Goal: Information Seeking & Learning: Check status

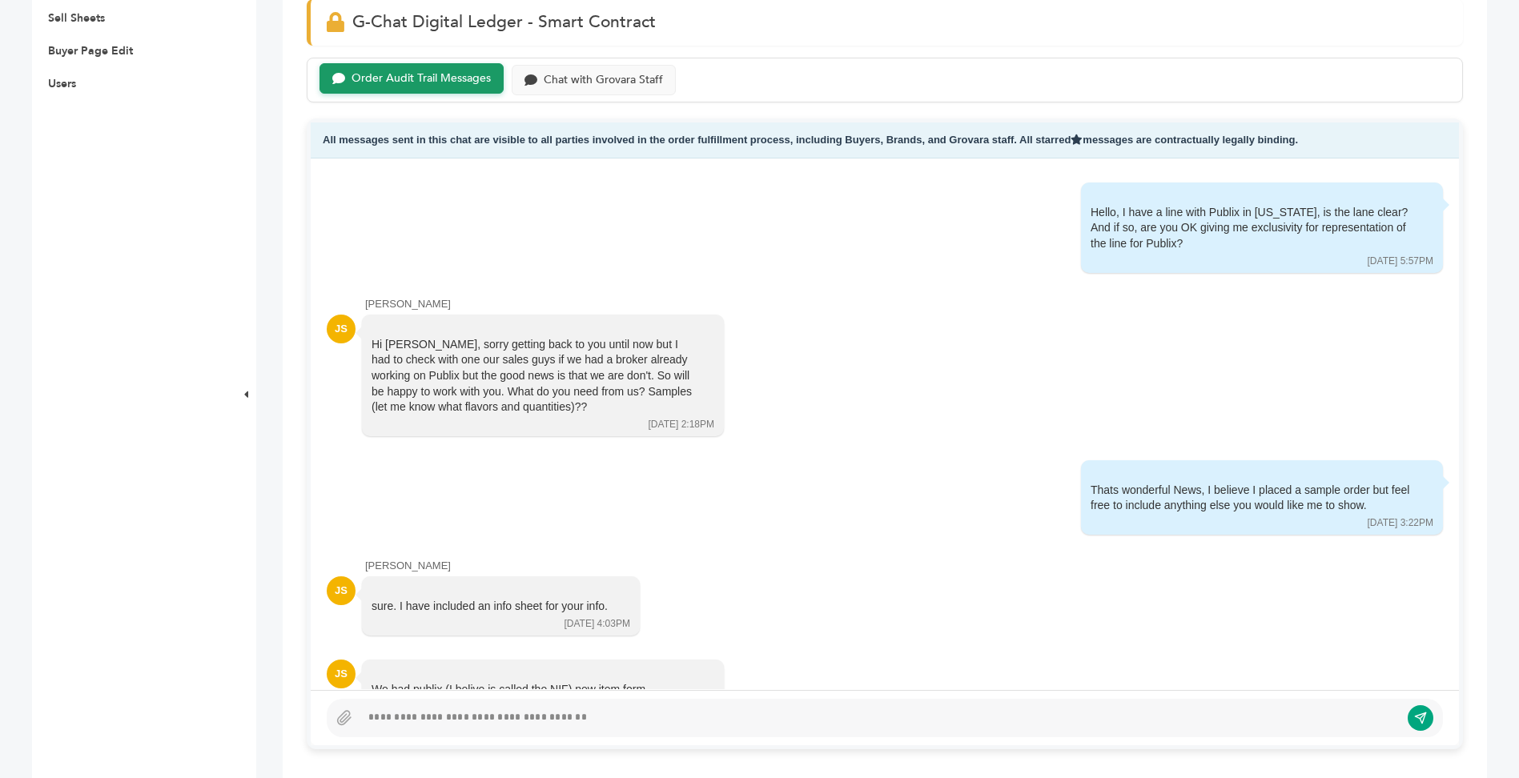
scroll to position [783, 0]
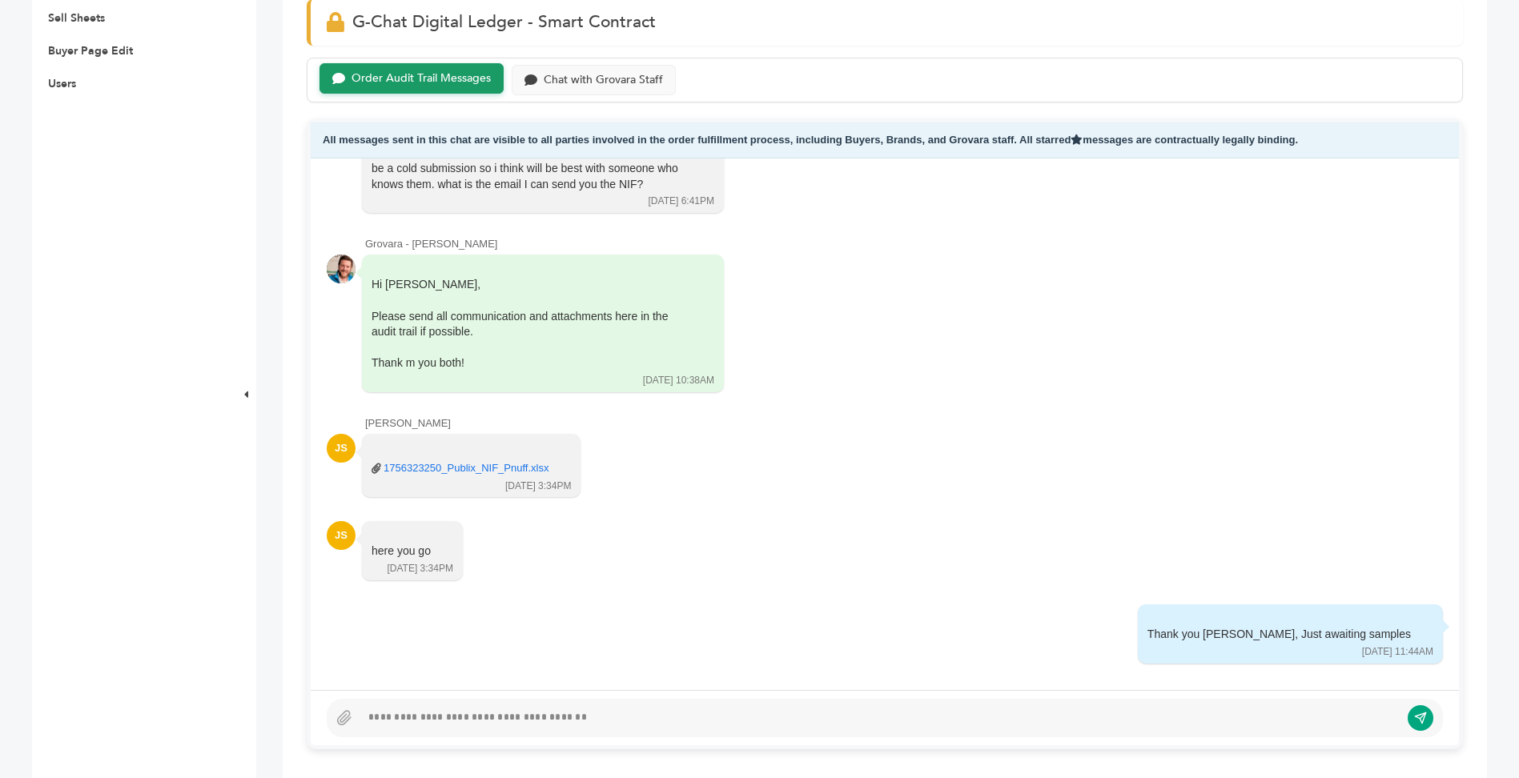
click at [476, 714] on div at bounding box center [879, 718] width 1039 height 19
click at [1405, 710] on button "submit" at bounding box center [1408, 718] width 27 height 27
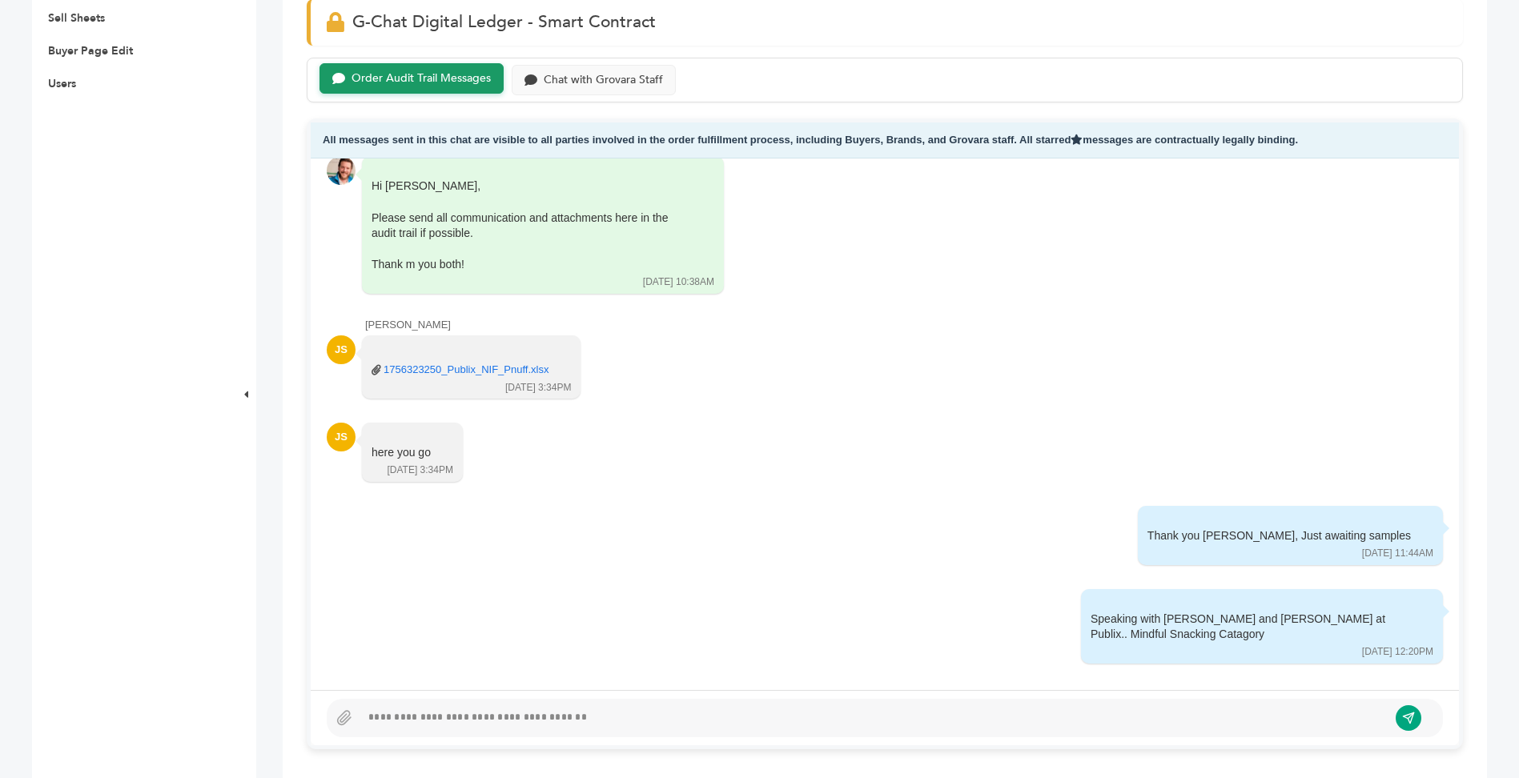
drag, startPoint x: 940, startPoint y: 287, endPoint x: 828, endPoint y: 548, distance: 284.1
click at [828, 548] on div "Hello, I have a line with Publix in Florida, is the lane clear? And if so, are …" at bounding box center [885, 424] width 1148 height 531
drag, startPoint x: 828, startPoint y: 548, endPoint x: 702, endPoint y: 512, distance: 130.8
click at [702, 512] on div "Thank you Juan, Just awaiting samples 08/28/25 11:44AM Read by: None" at bounding box center [885, 536] width 1116 height 61
click at [591, 717] on div at bounding box center [873, 718] width 1027 height 19
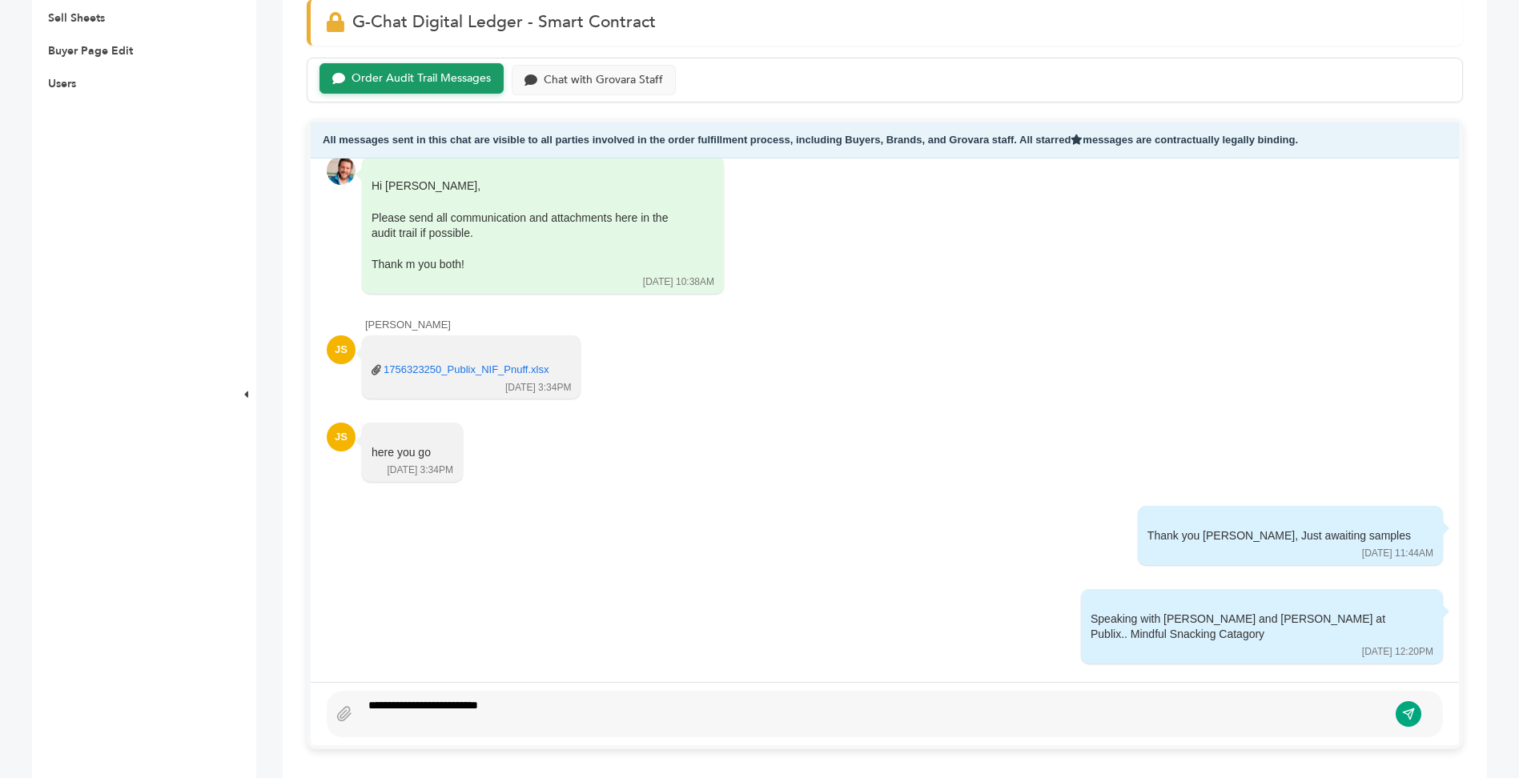
scroll to position [640, 0]
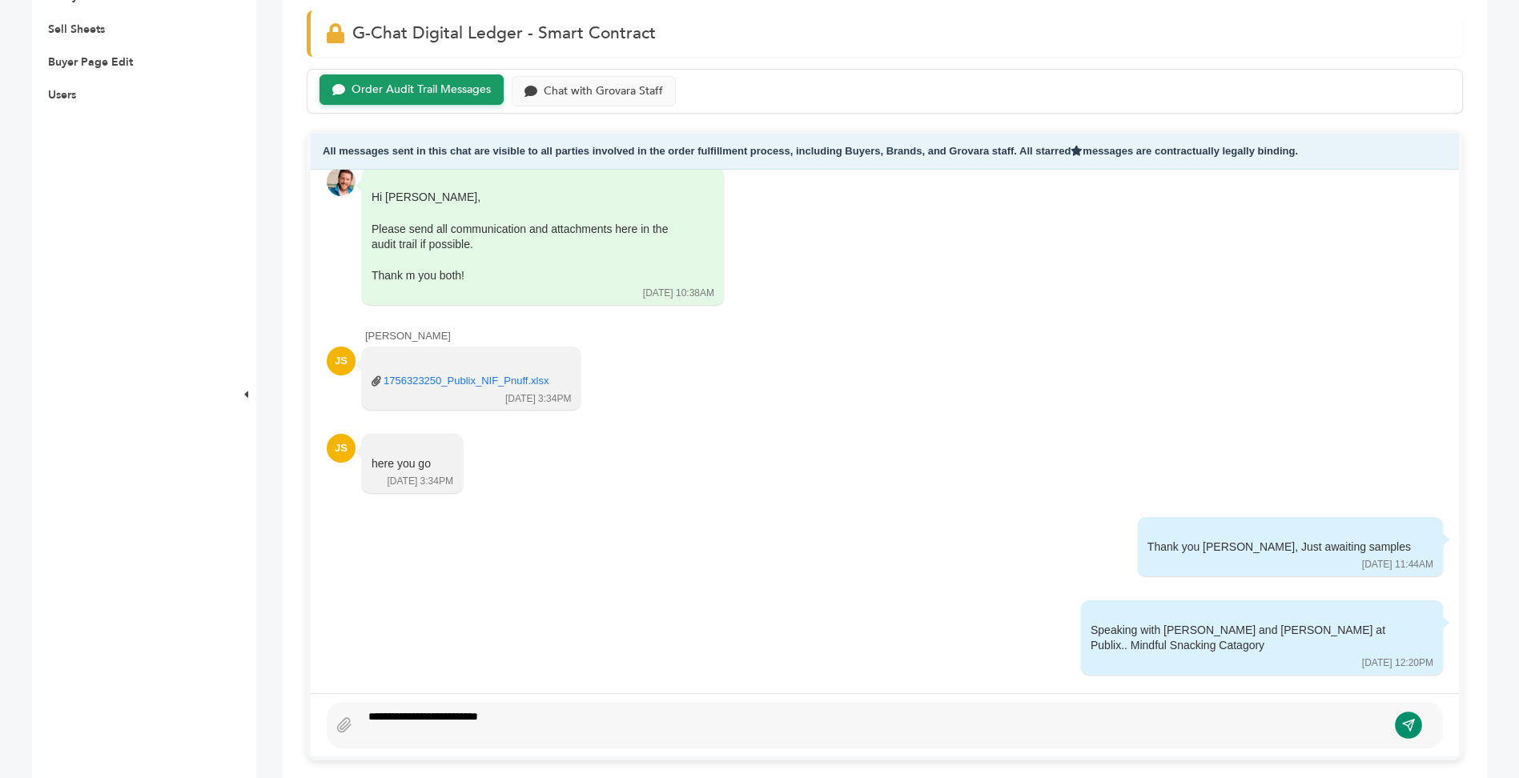
click at [1402, 732] on icon "submit" at bounding box center [1409, 725] width 14 height 14
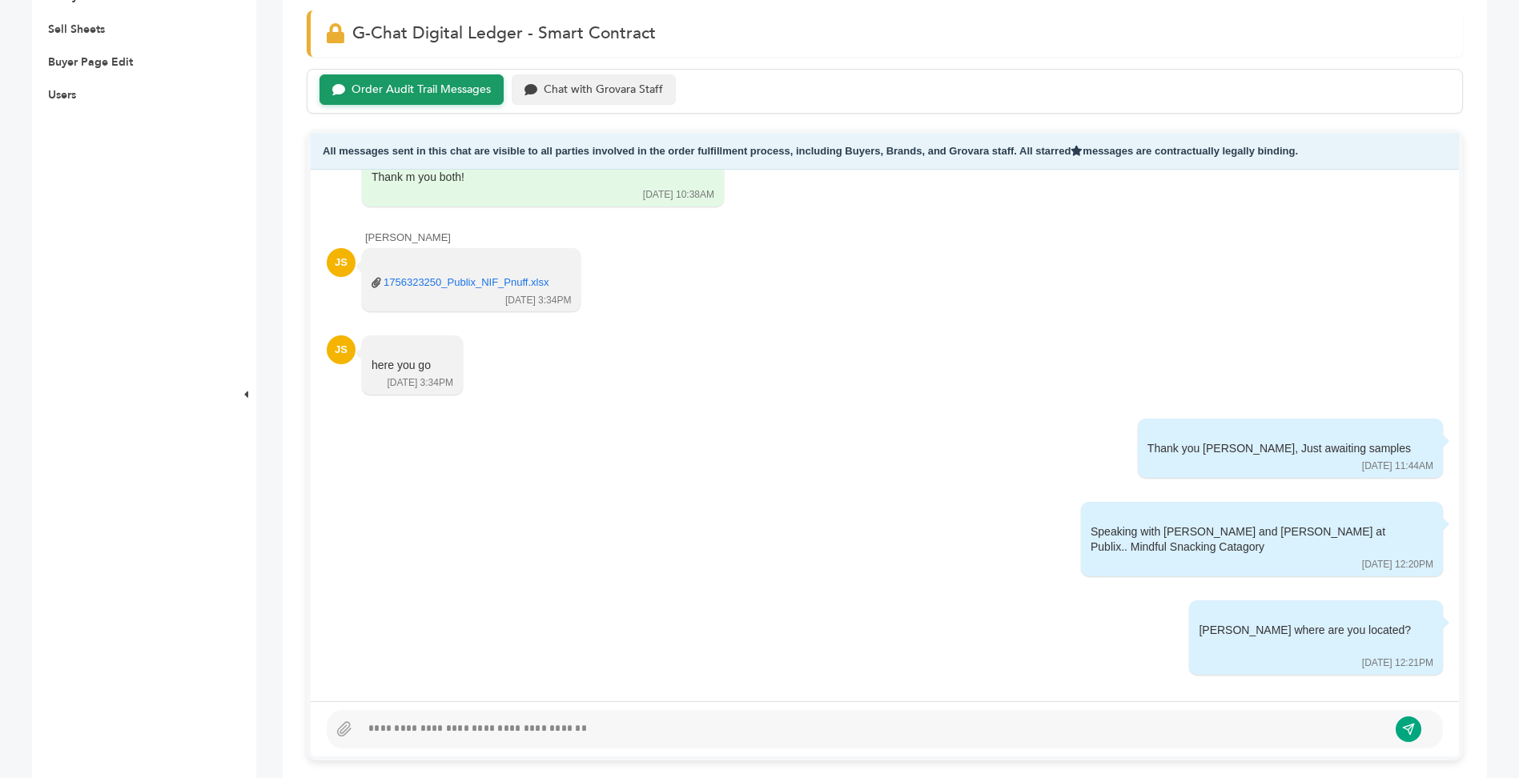
click at [627, 88] on div "Chat with Grovara Staff" at bounding box center [603, 90] width 119 height 14
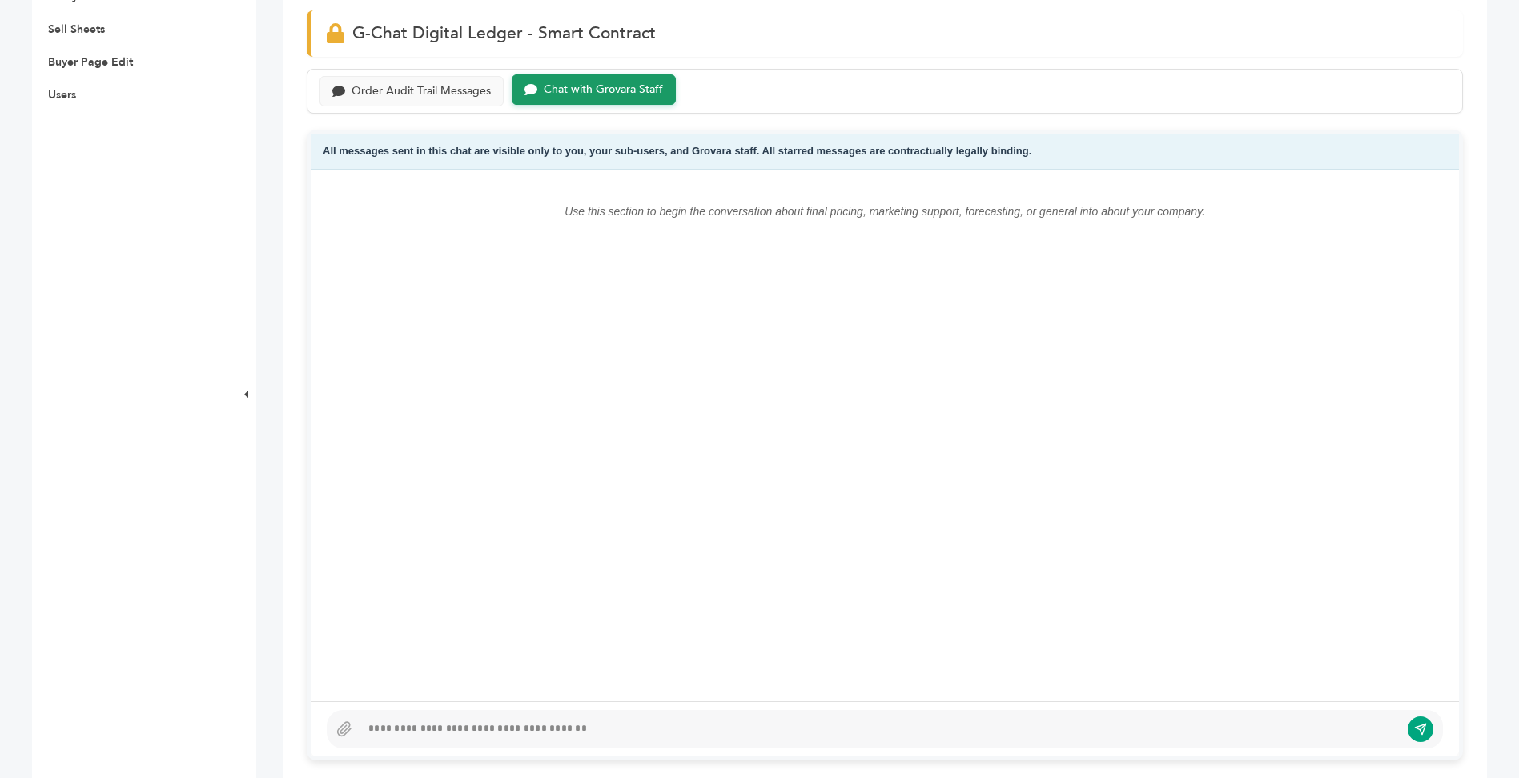
click at [490, 717] on div at bounding box center [885, 729] width 1116 height 38
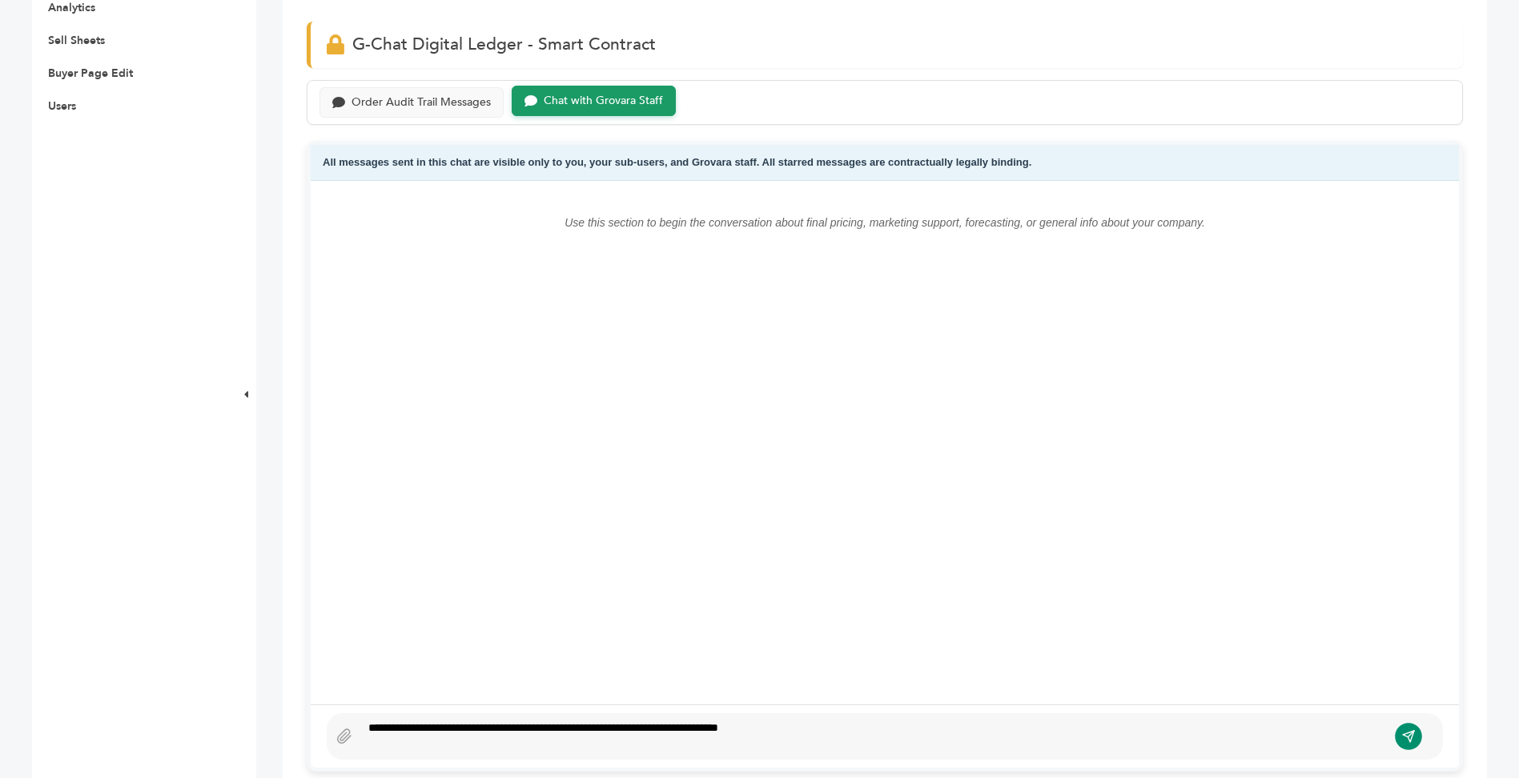
click at [1409, 742] on icon "submit" at bounding box center [1409, 736] width 14 height 14
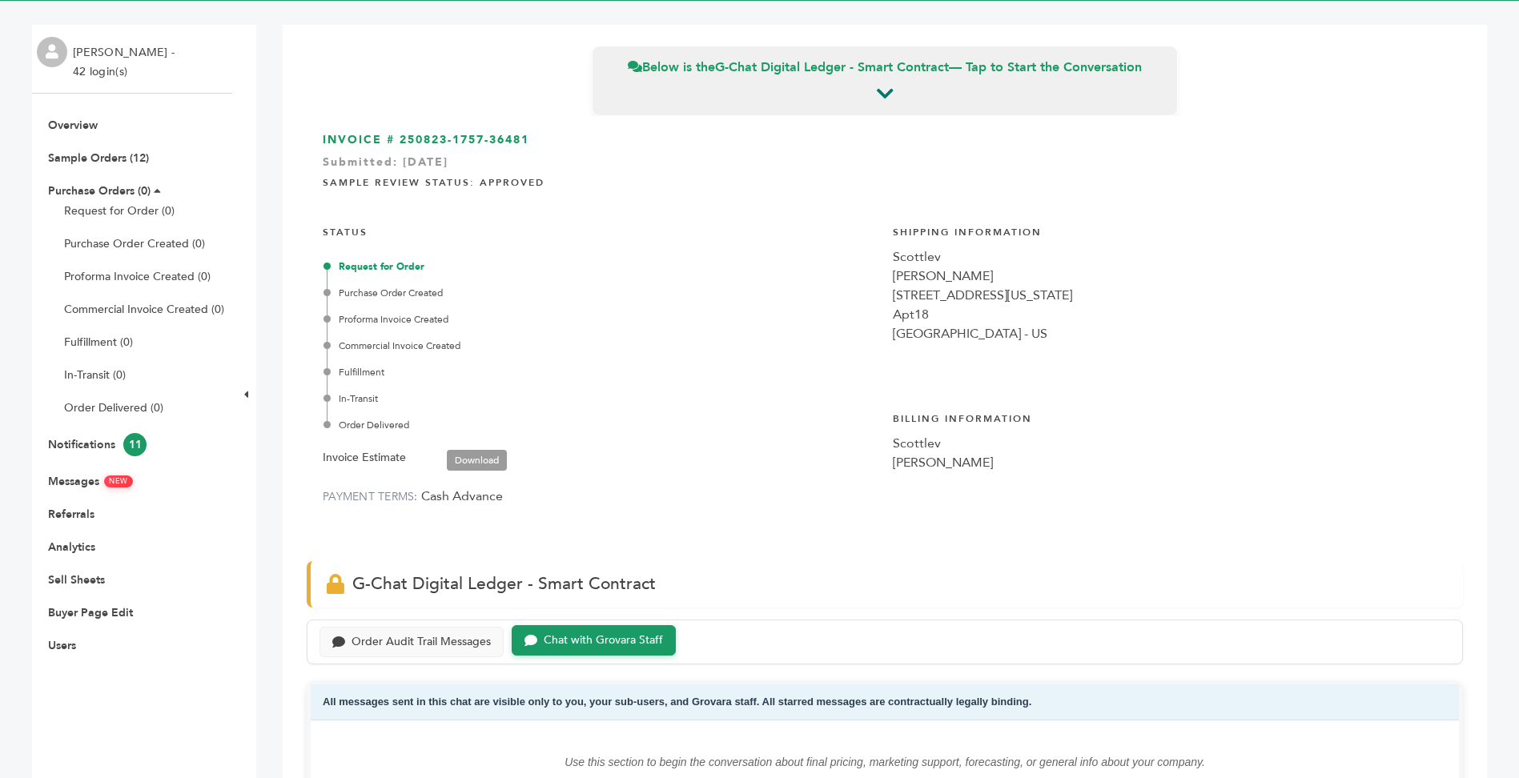
scroll to position [28, 0]
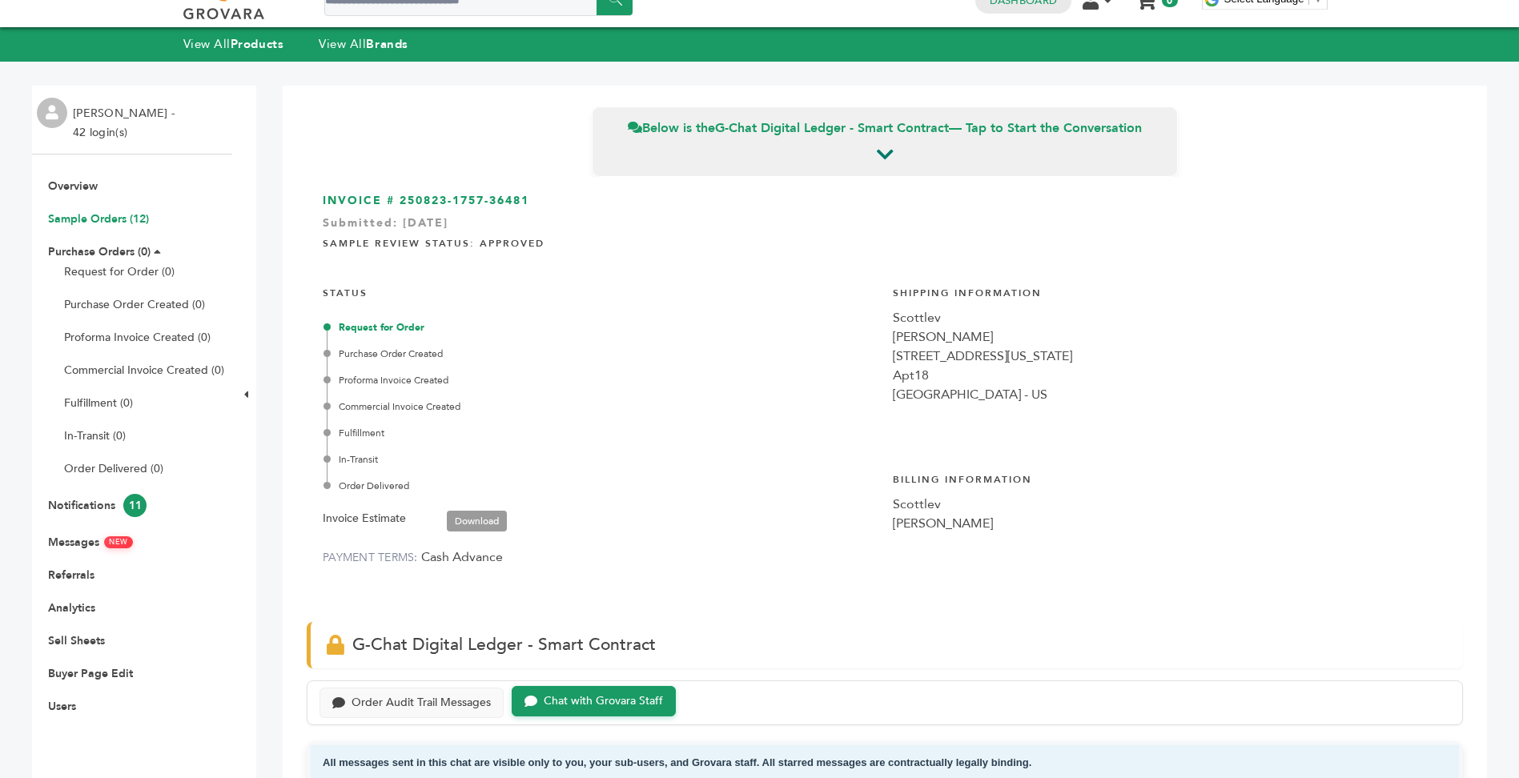
click at [114, 214] on link "Sample Orders (12)" at bounding box center [98, 218] width 101 height 15
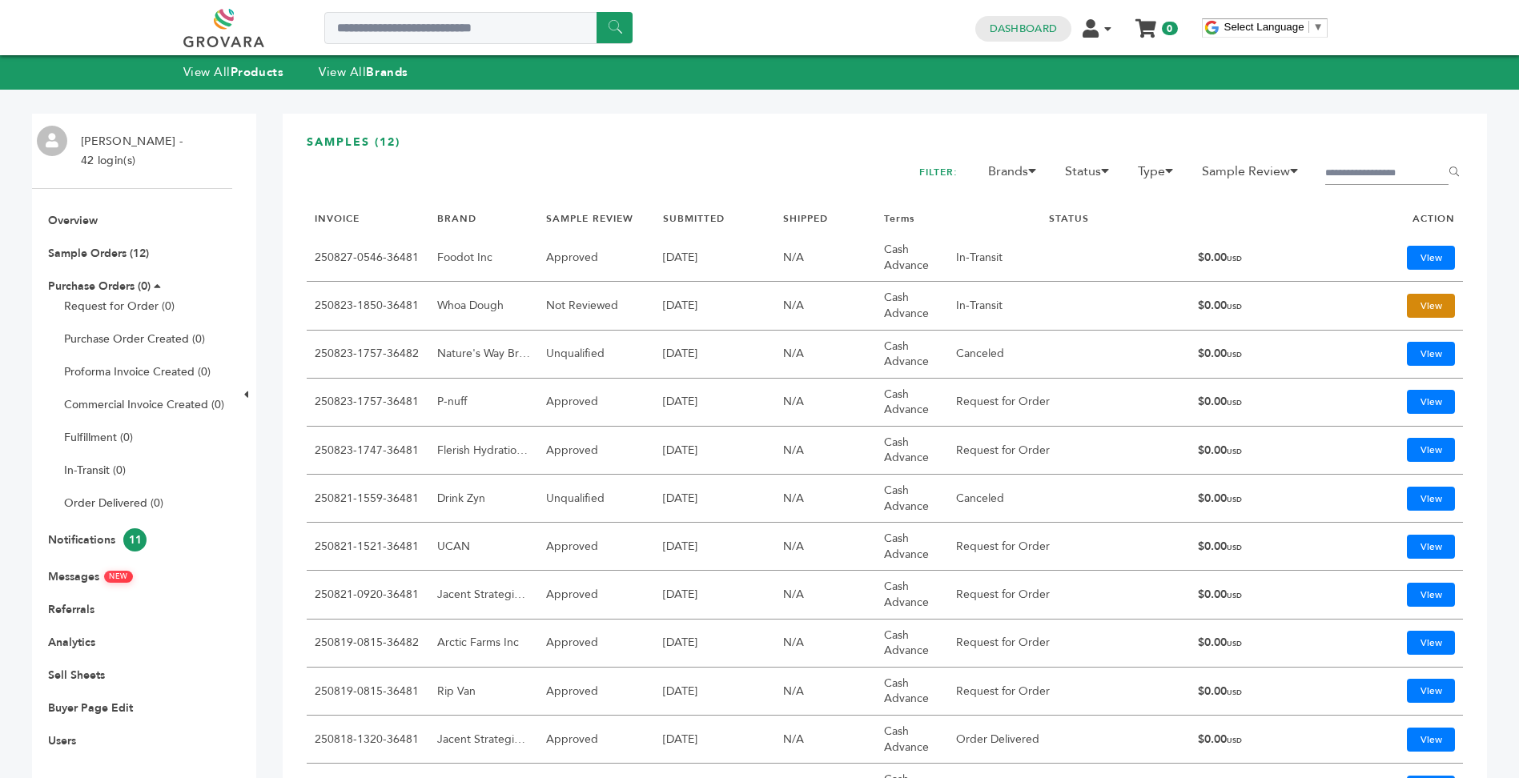
click at [1407, 308] on link "View" at bounding box center [1431, 306] width 48 height 24
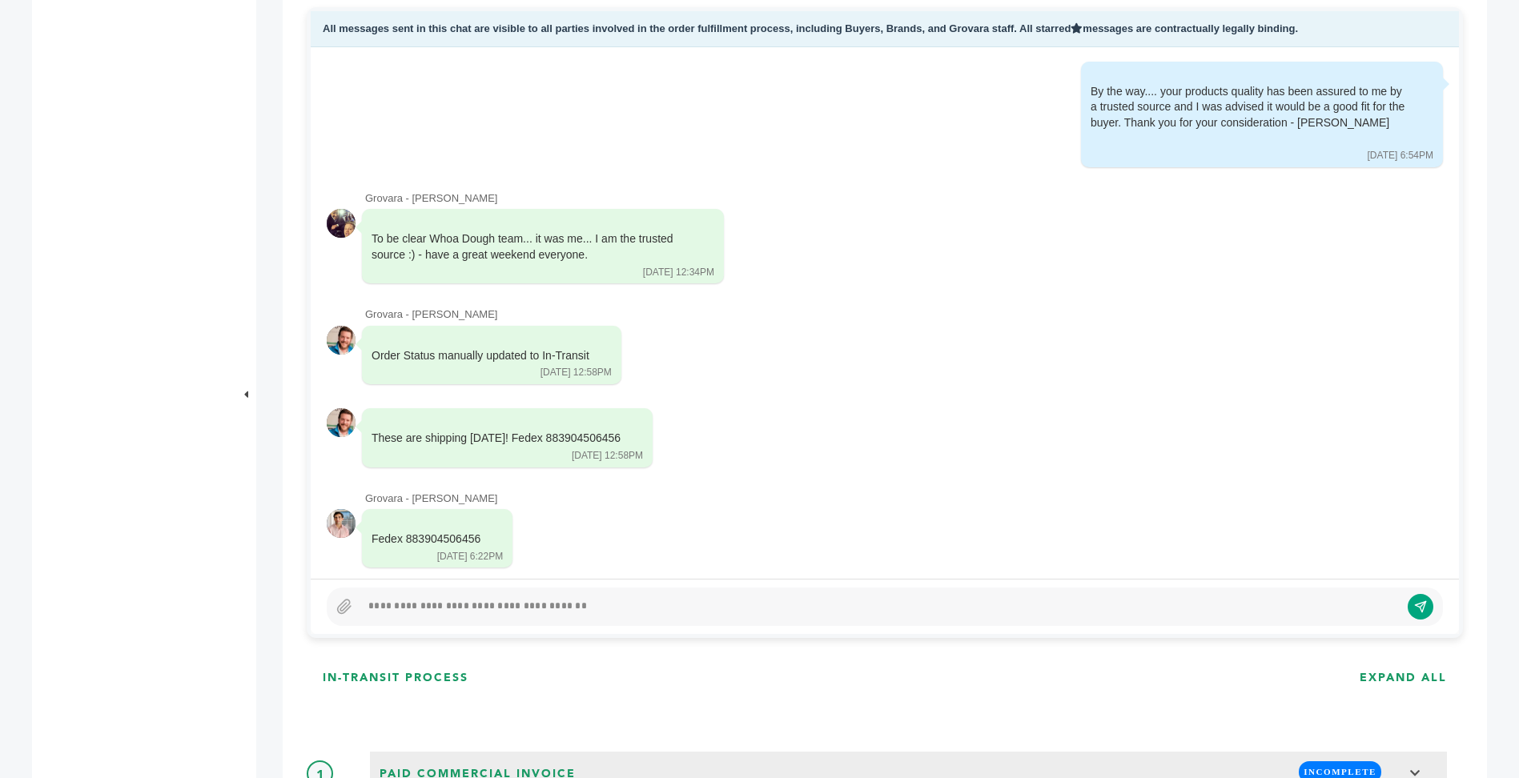
scroll to position [782, 0]
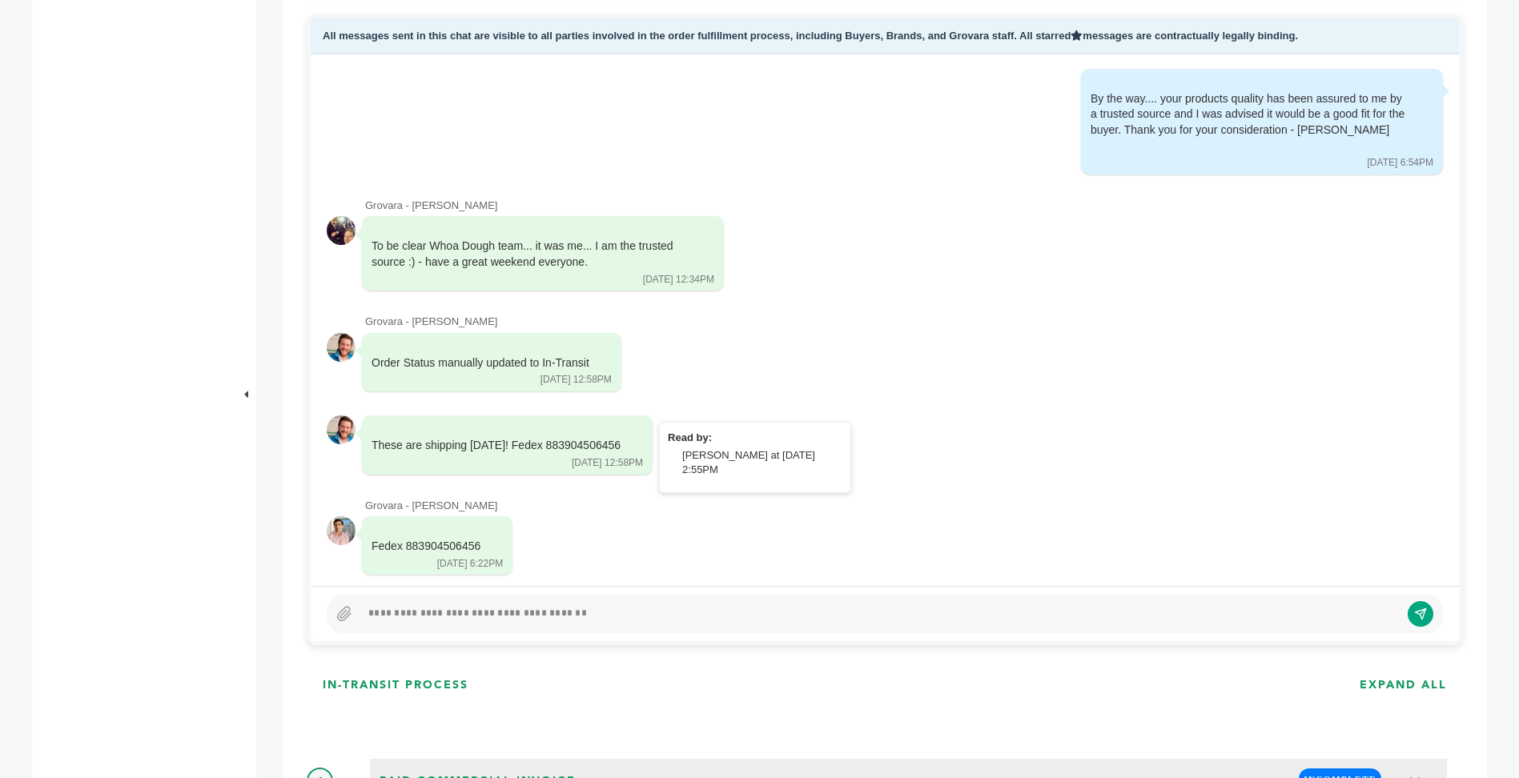
drag, startPoint x: 619, startPoint y: 431, endPoint x: 537, endPoint y: 426, distance: 81.8
click at [537, 426] on div "These are shipping today! Fedex 883904506456 08/27/25 12:58PM" at bounding box center [507, 445] width 291 height 59
copy div "883904506456"
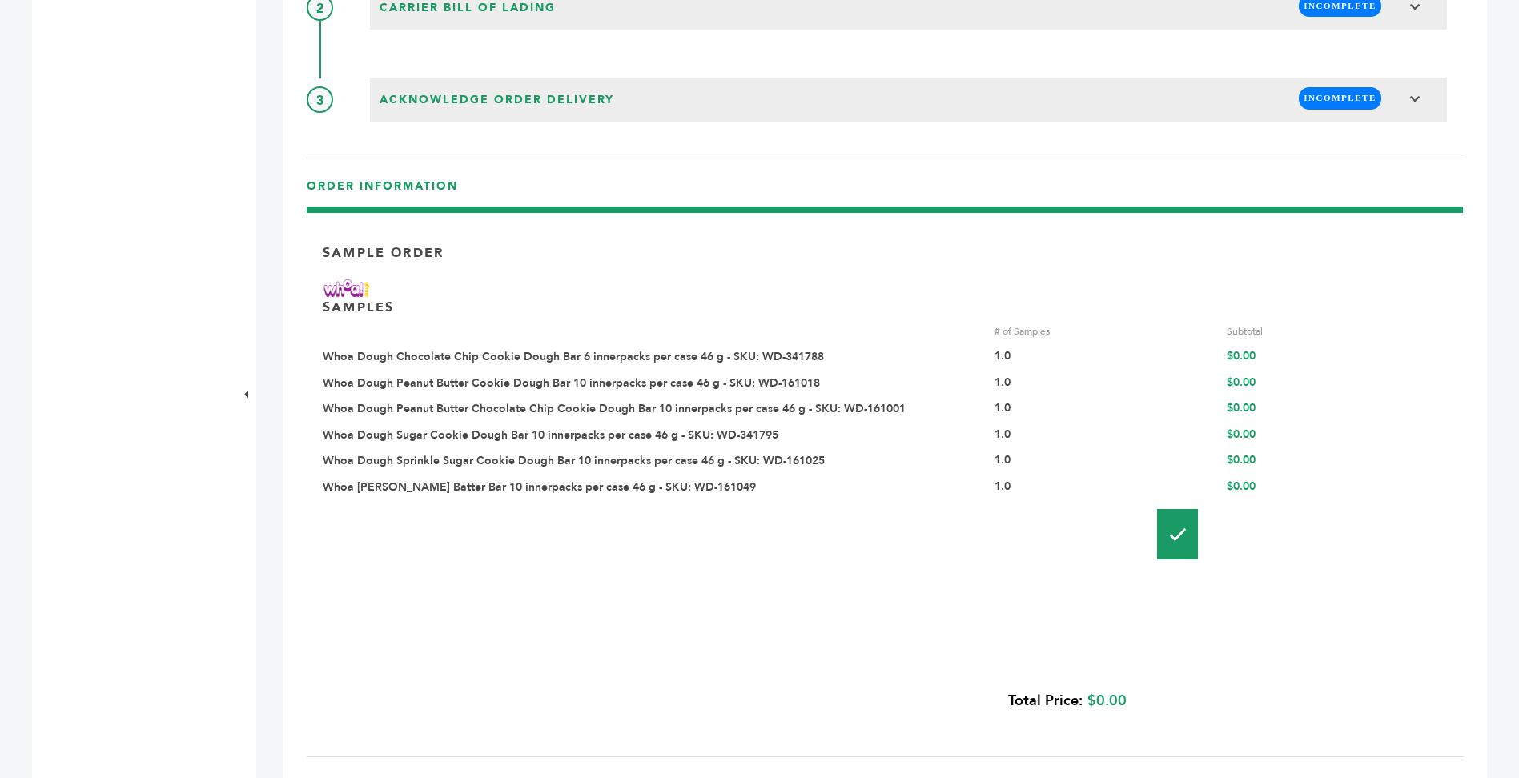
scroll to position [1793, 0]
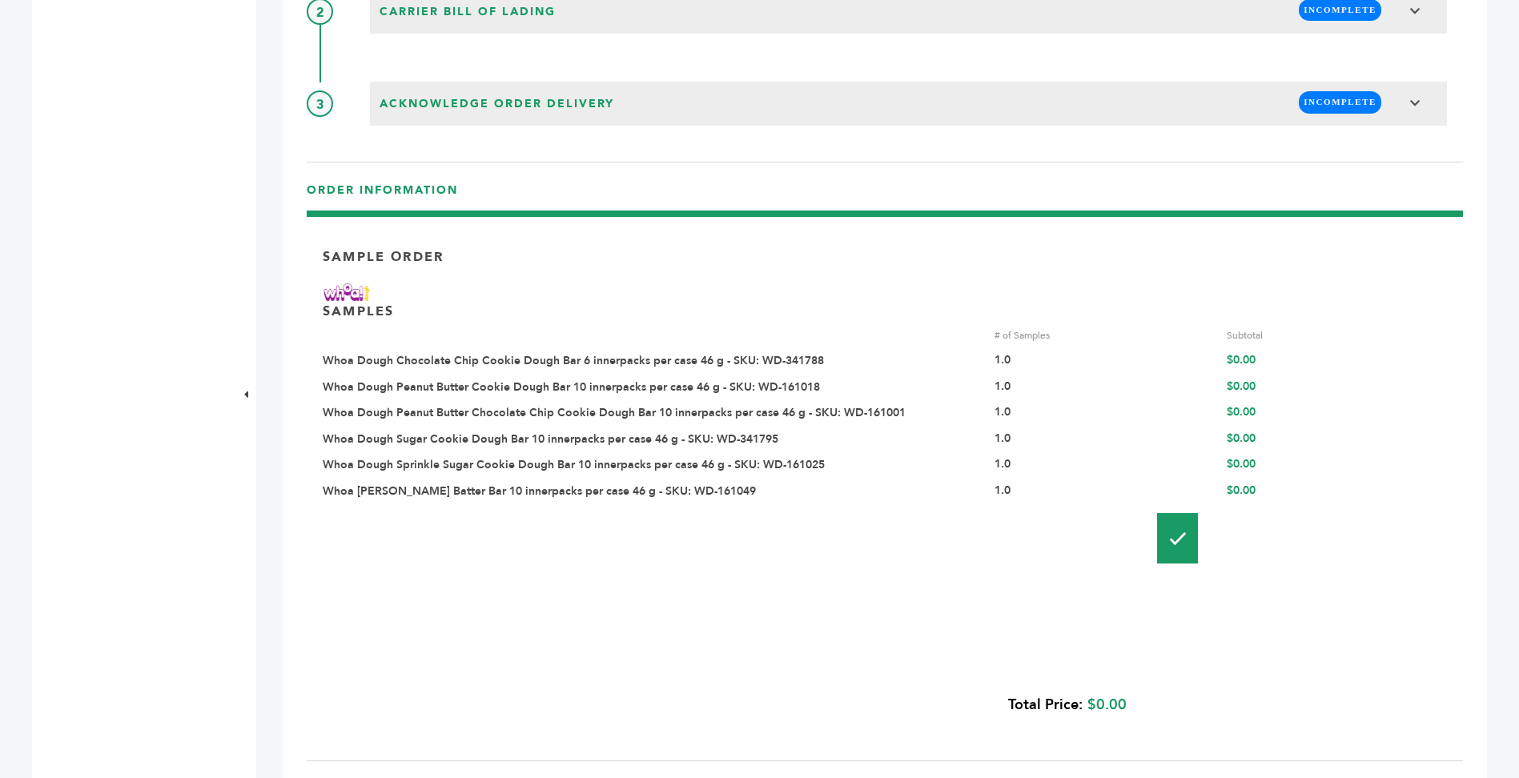
click at [660, 359] on link "Whoa Dough Chocolate Chip Cookie Dough Bar 6 innerpacks per case 46 g - SKU: WD…" at bounding box center [573, 360] width 501 height 15
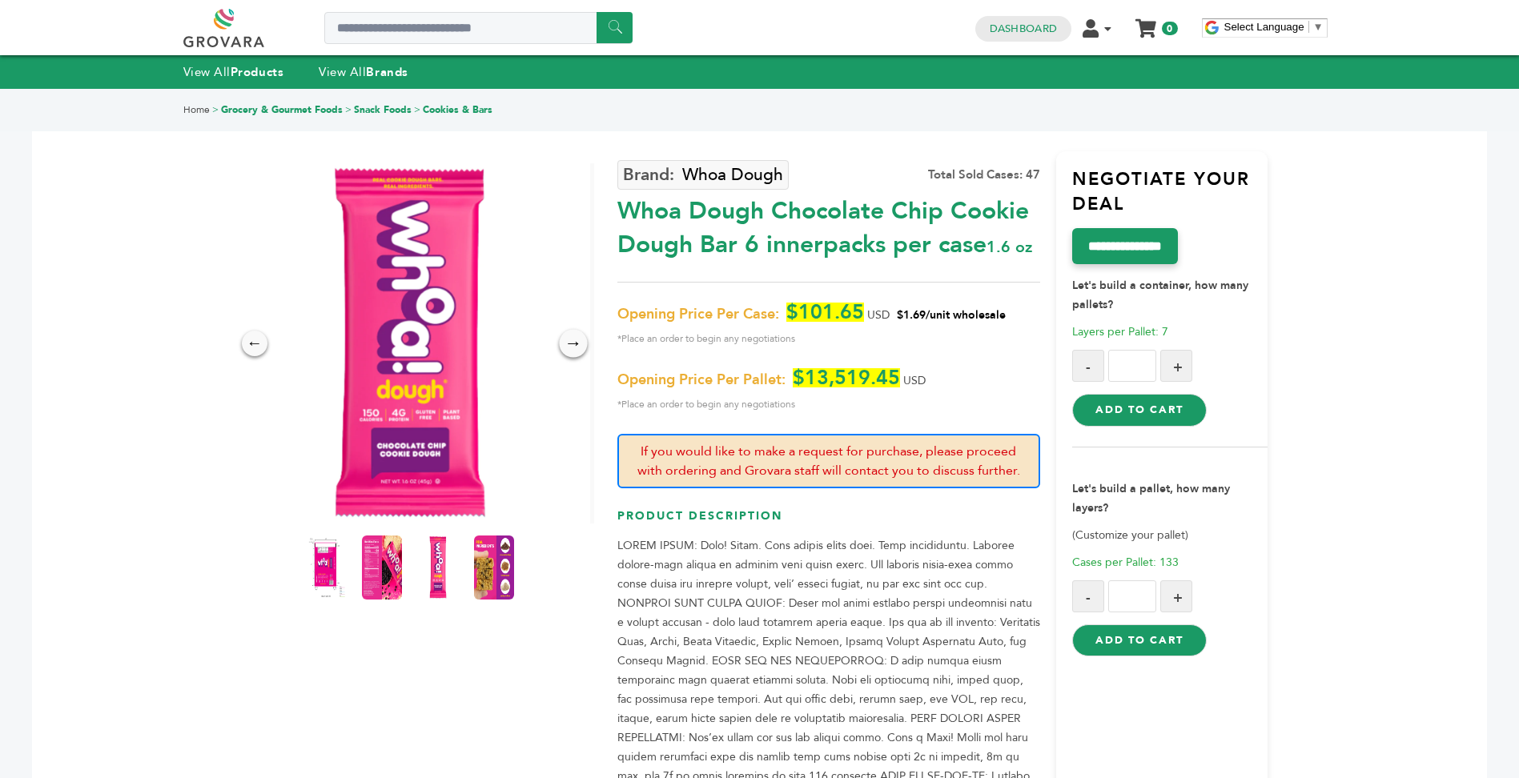
click at [569, 356] on div "→" at bounding box center [573, 343] width 28 height 28
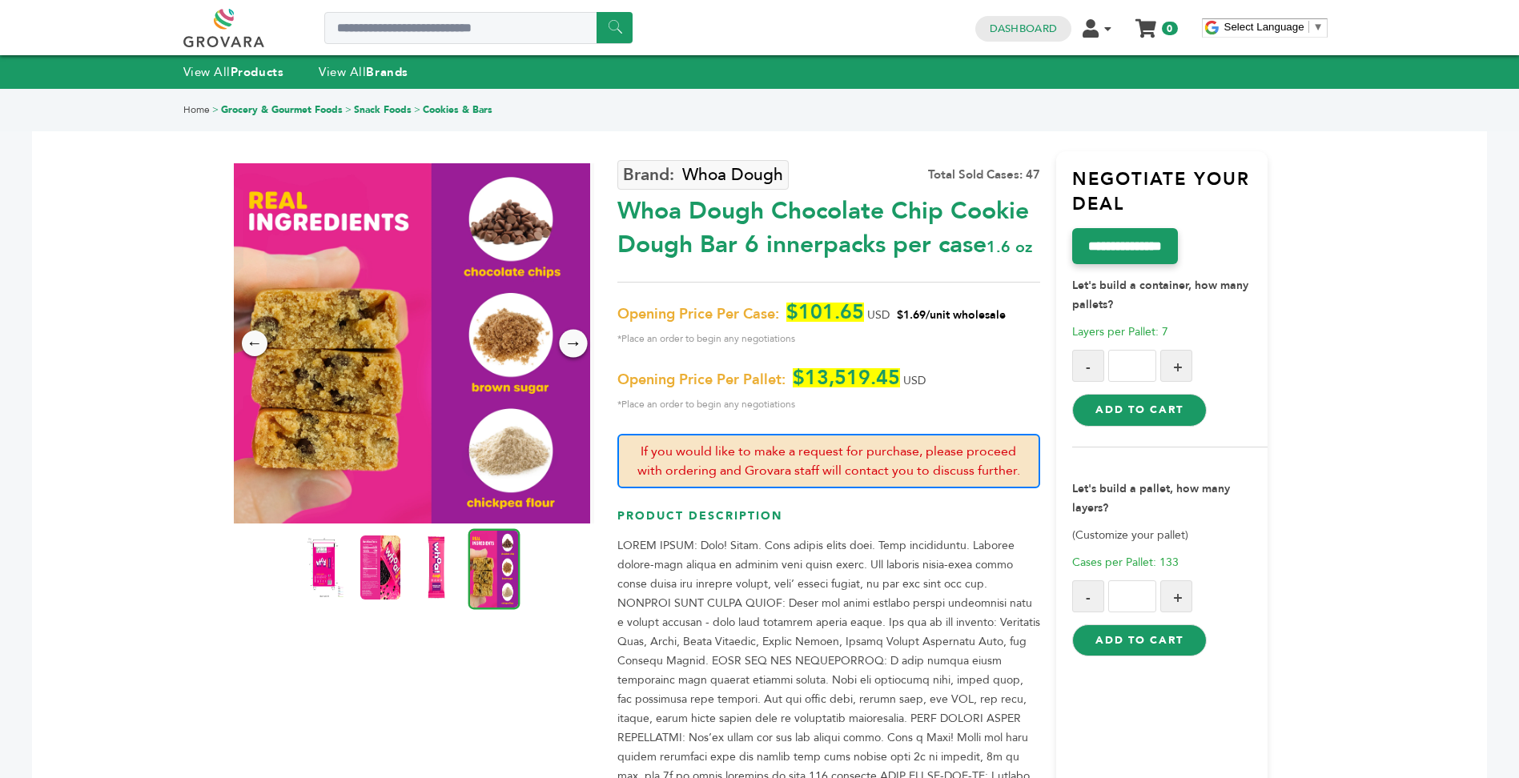
click at [569, 356] on div "→" at bounding box center [573, 343] width 28 height 28
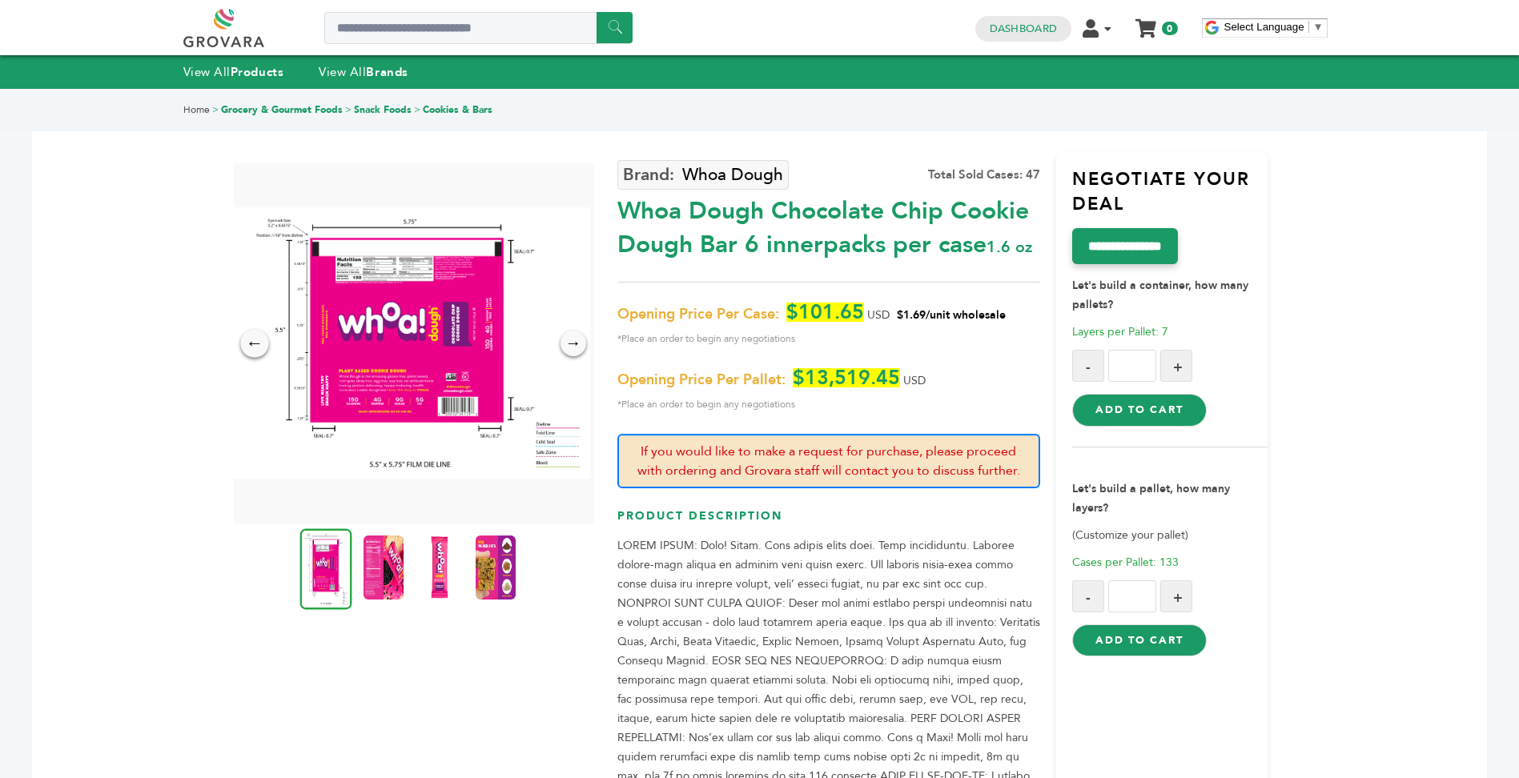
click at [246, 345] on div "←" at bounding box center [254, 343] width 28 height 28
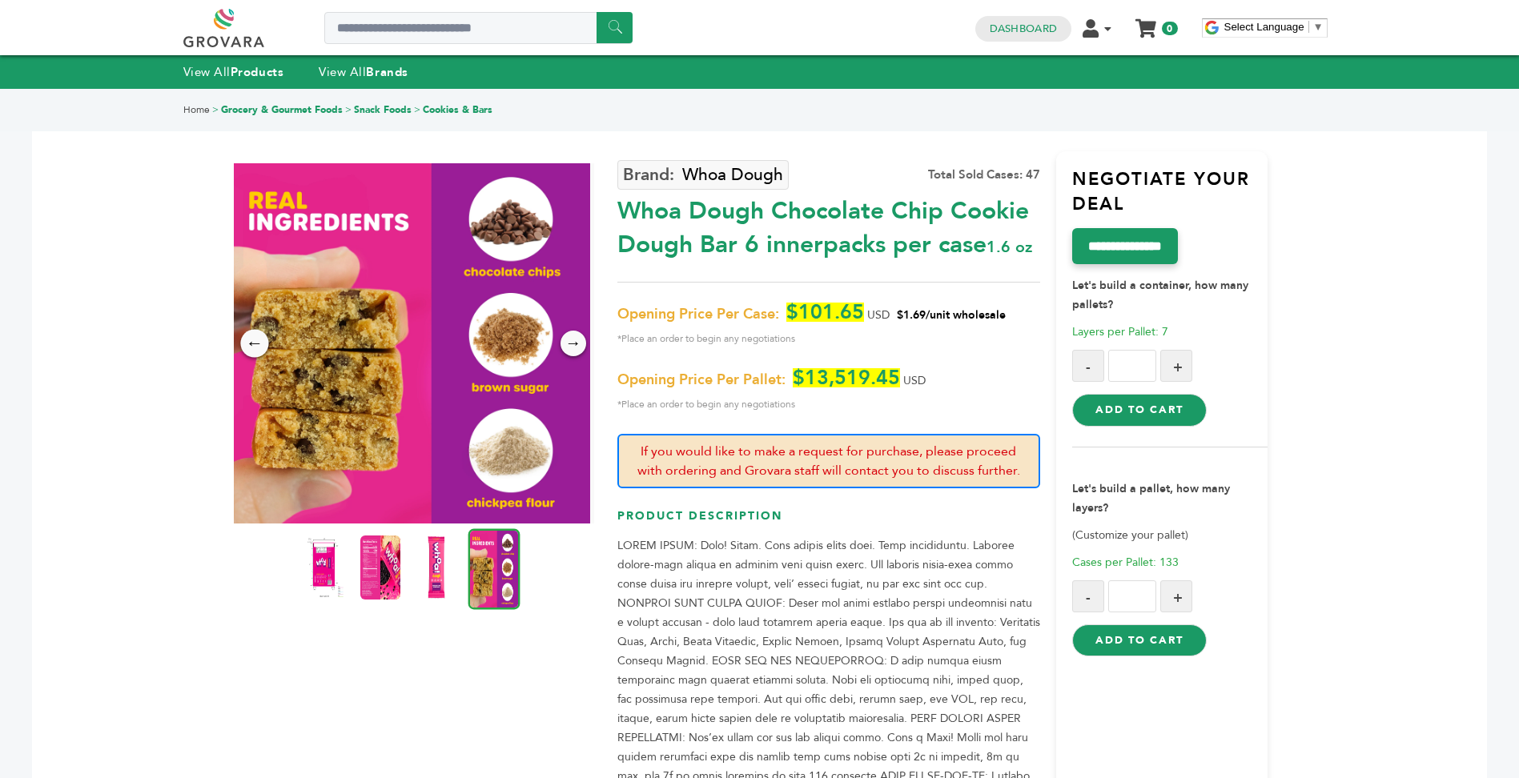
click at [246, 345] on div "←" at bounding box center [254, 343] width 28 height 28
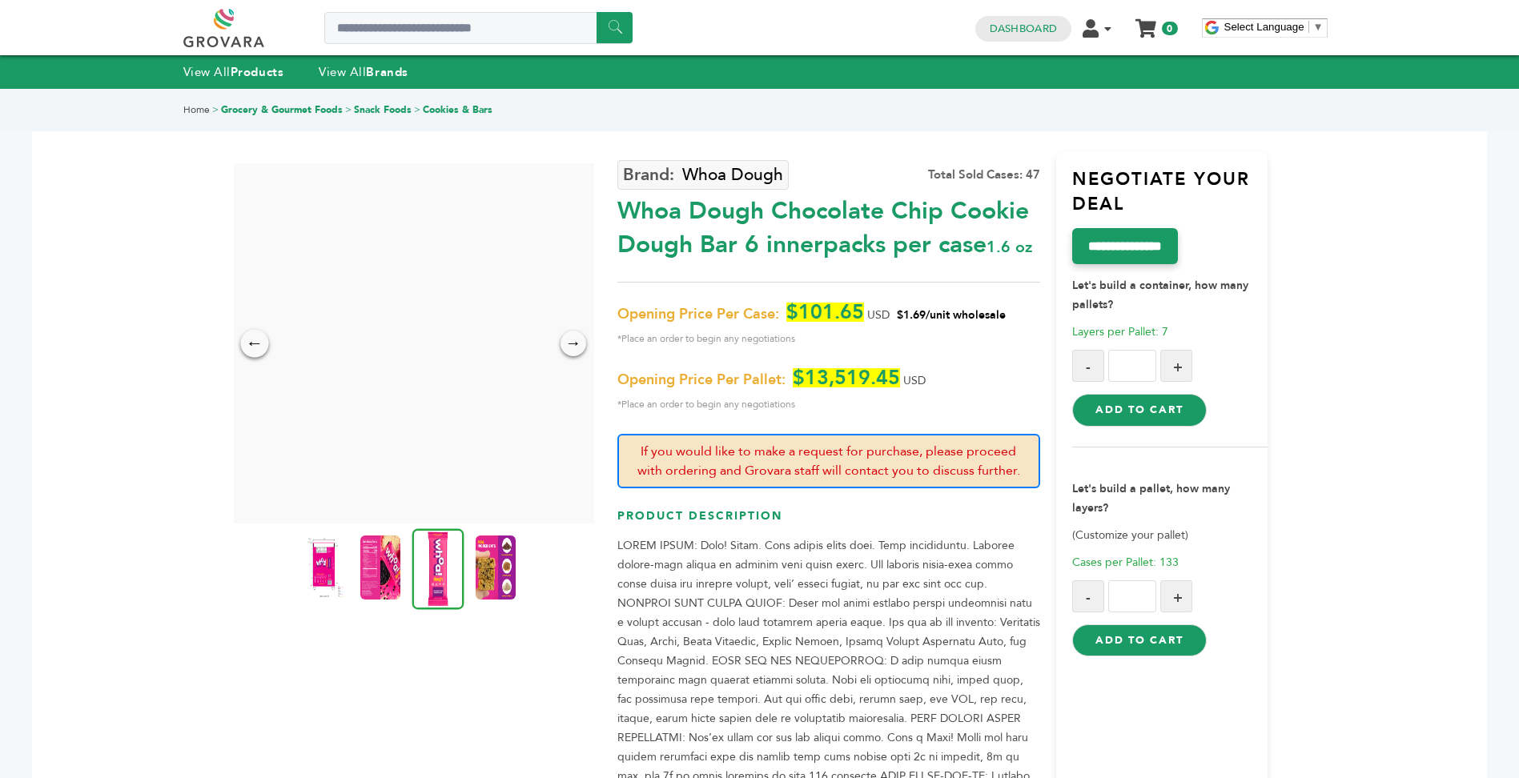
click at [246, 345] on div "←" at bounding box center [254, 343] width 28 height 28
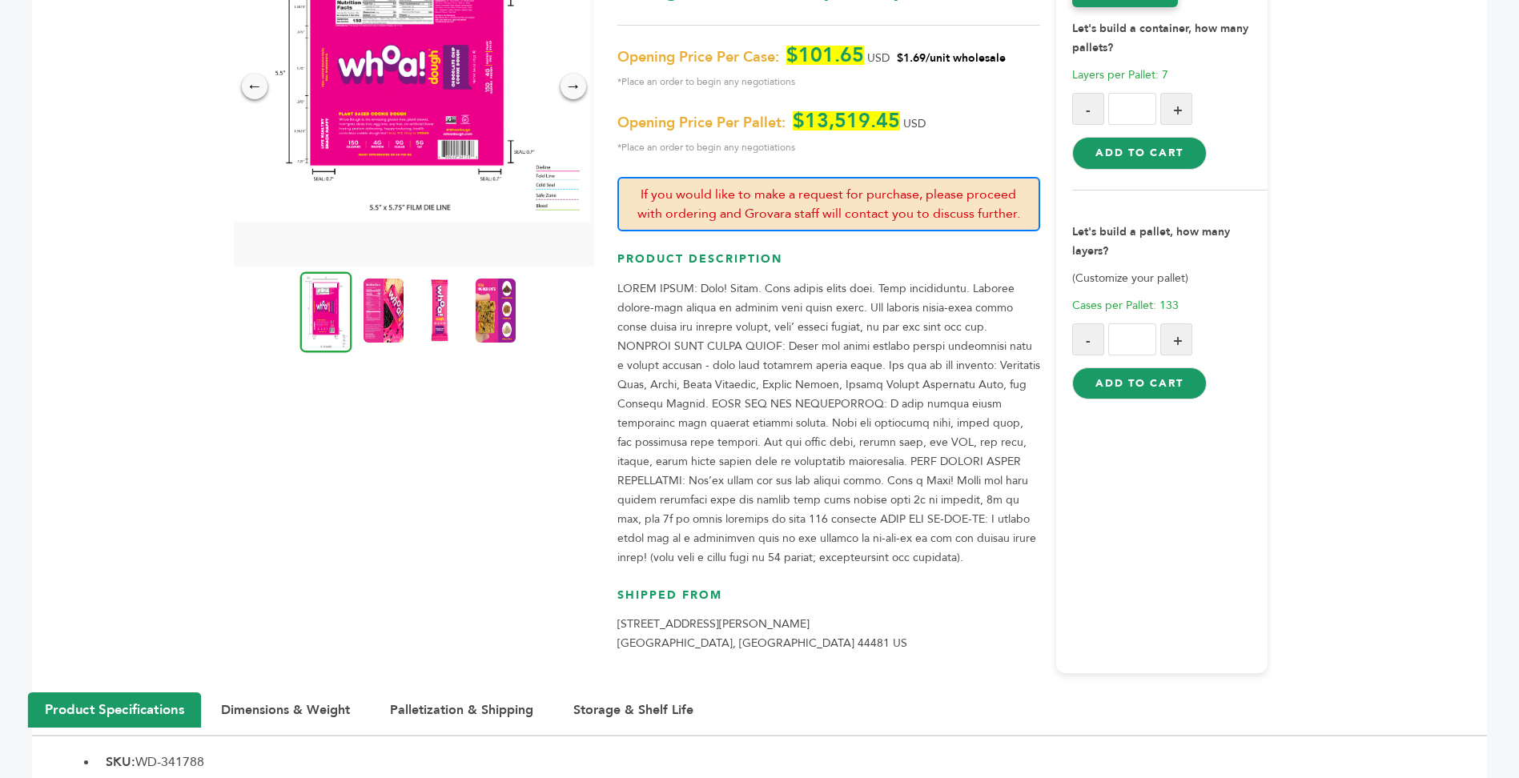
scroll to position [255, 0]
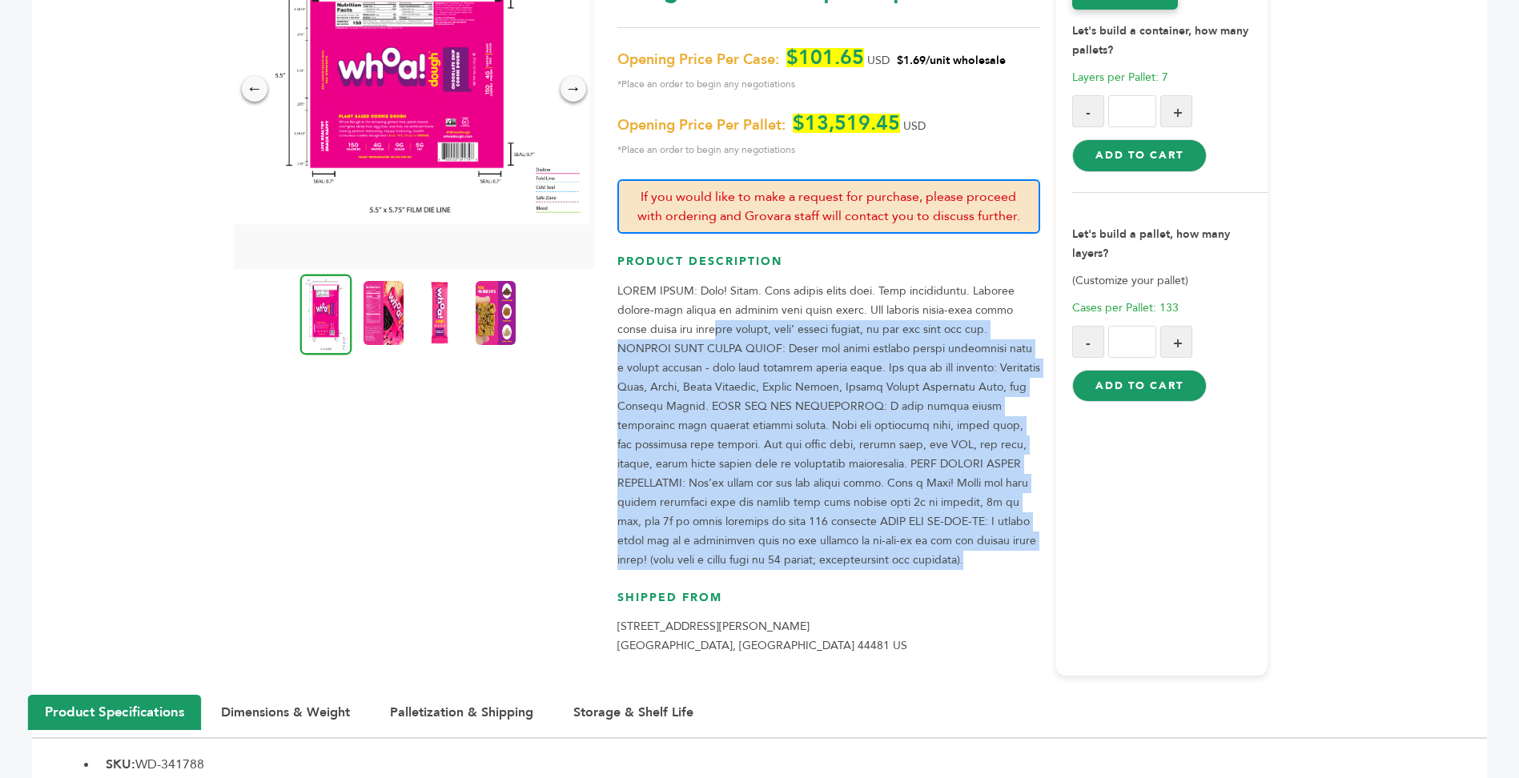
drag, startPoint x: 797, startPoint y: 560, endPoint x: 685, endPoint y: 328, distance: 258.2
click at [685, 328] on p at bounding box center [828, 426] width 423 height 288
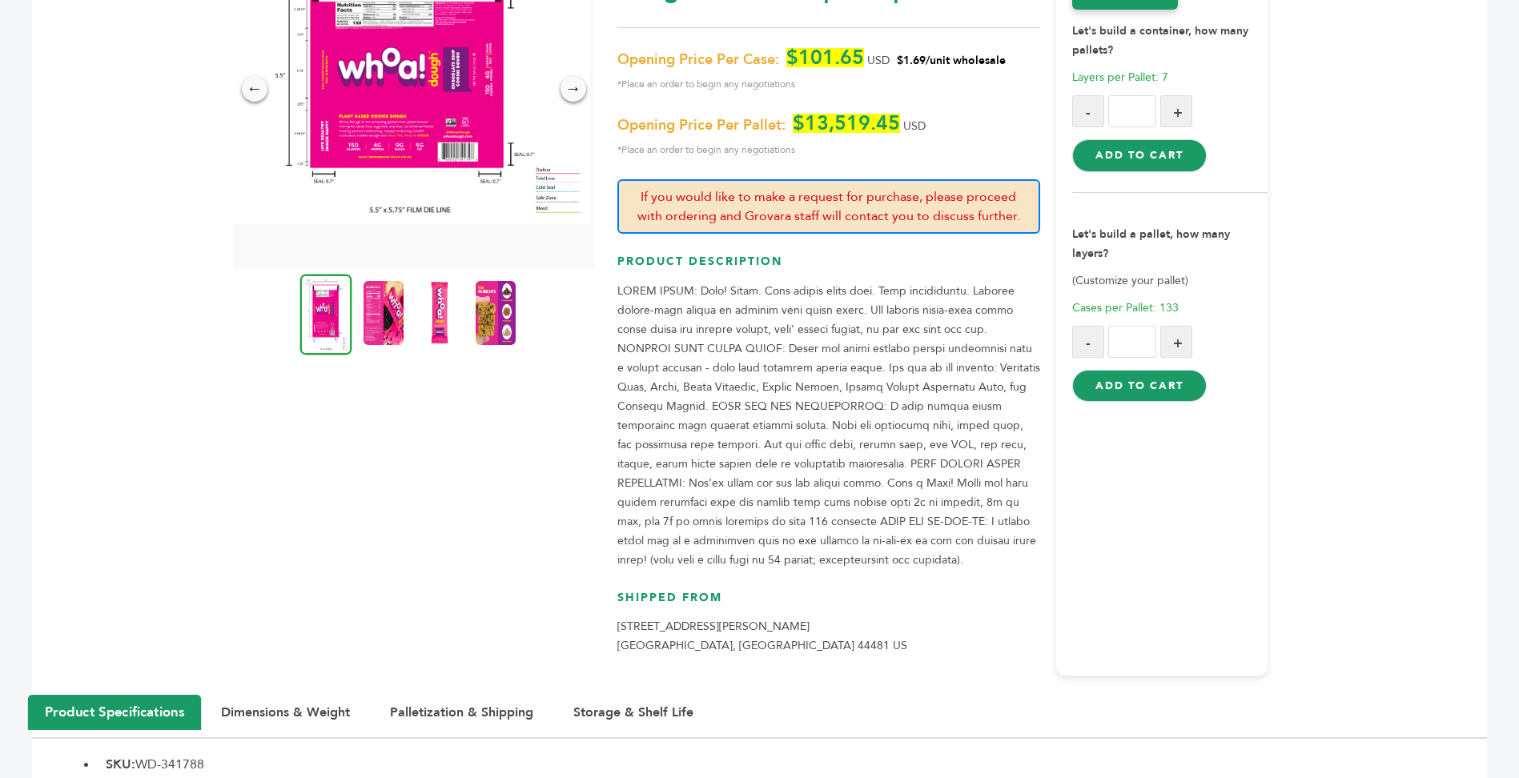
drag, startPoint x: 685, startPoint y: 328, endPoint x: 614, endPoint y: 278, distance: 86.7
click at [614, 278] on div "← → ×" at bounding box center [414, 293] width 407 height 768
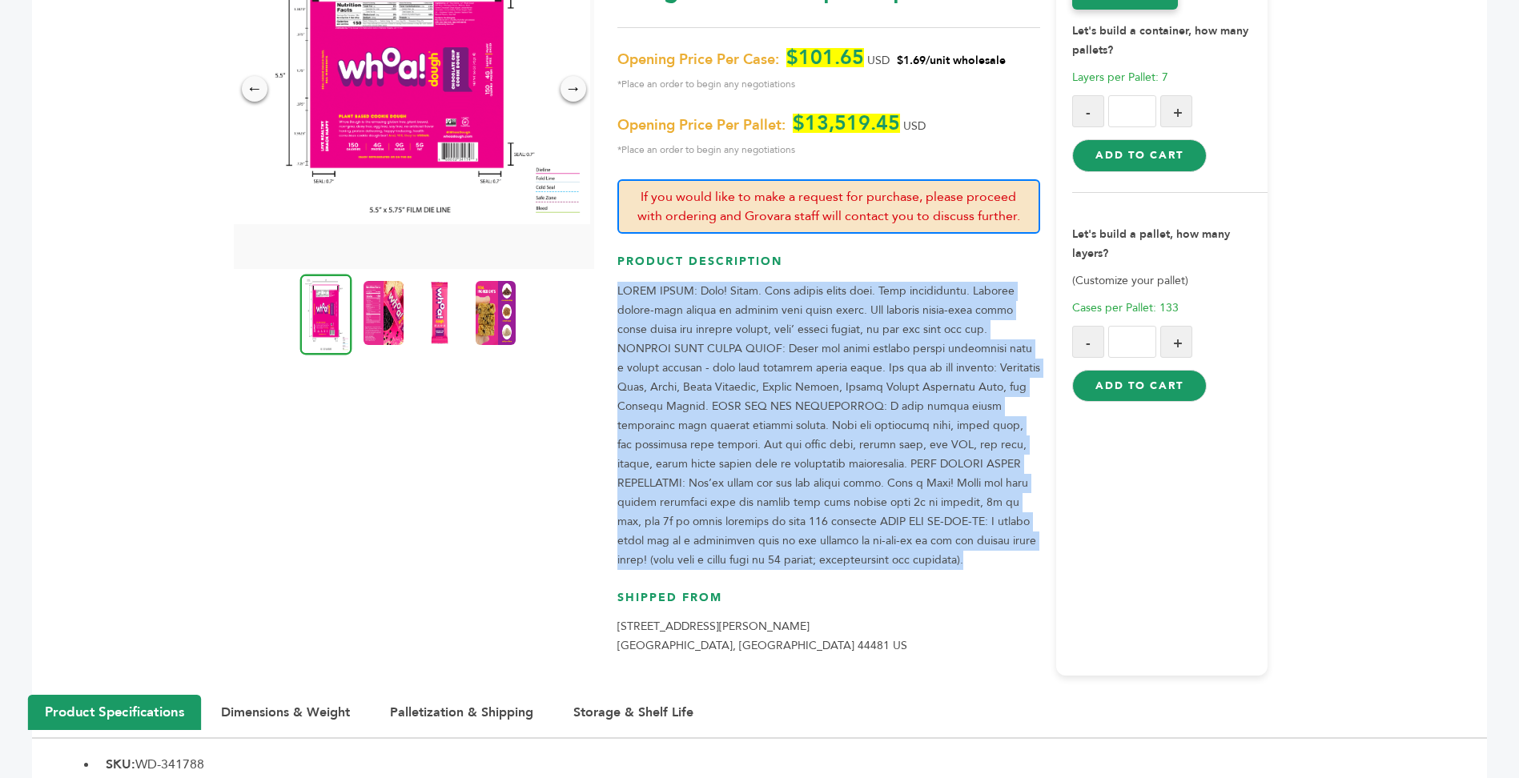
drag, startPoint x: 618, startPoint y: 287, endPoint x: 816, endPoint y: 556, distance: 333.3
click at [816, 556] on p at bounding box center [828, 426] width 423 height 288
copy p "LOREM IPSUM: Dolo! Sitam. Cons adipis elits doei. Temp incididuntu. Laboree dol…"
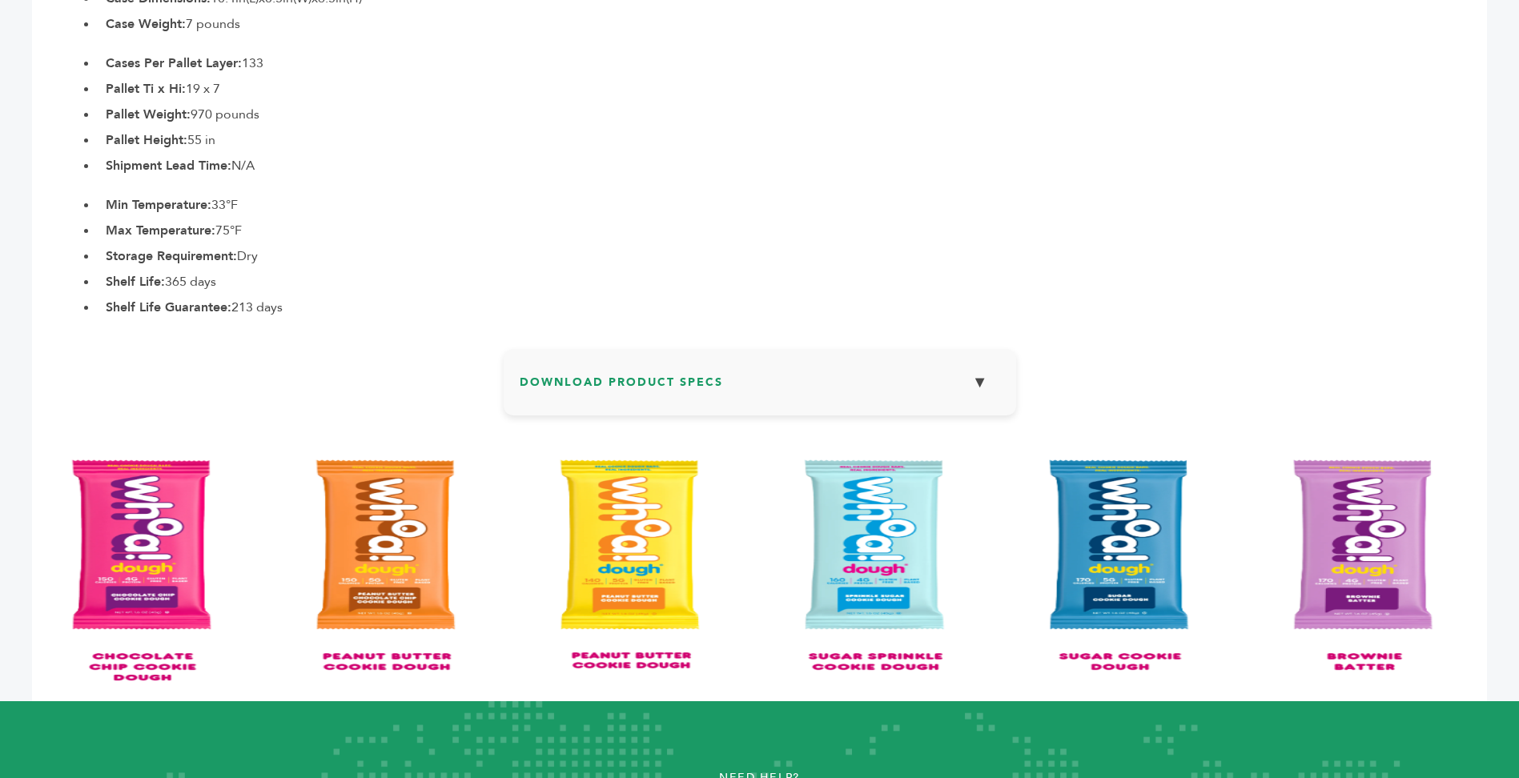
scroll to position [1221, 0]
